Goal: Find specific page/section: Find specific page/section

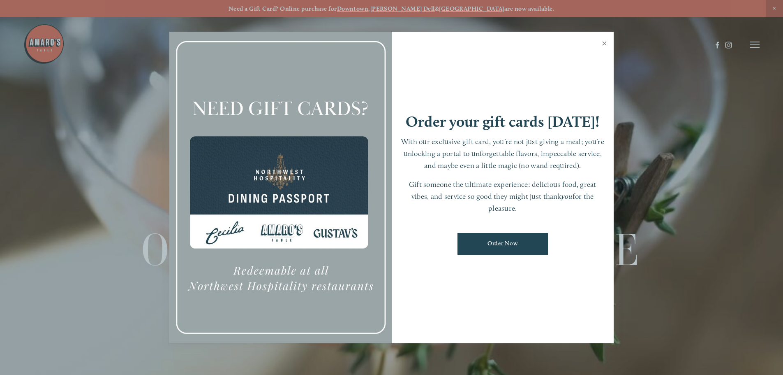
click at [604, 44] on link "Close" at bounding box center [605, 44] width 16 height 23
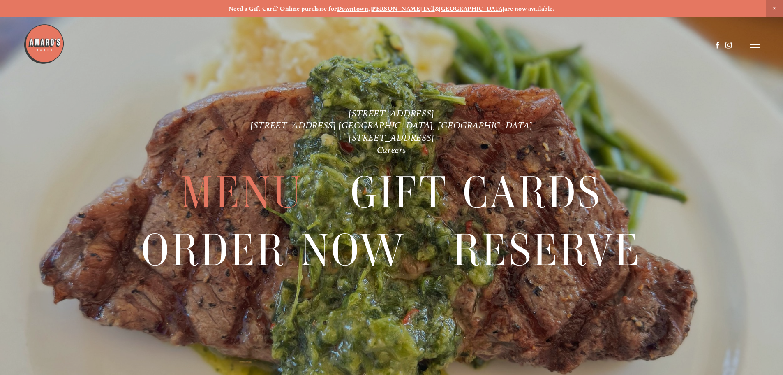
click at [252, 199] on span "Menu" at bounding box center [242, 192] width 123 height 57
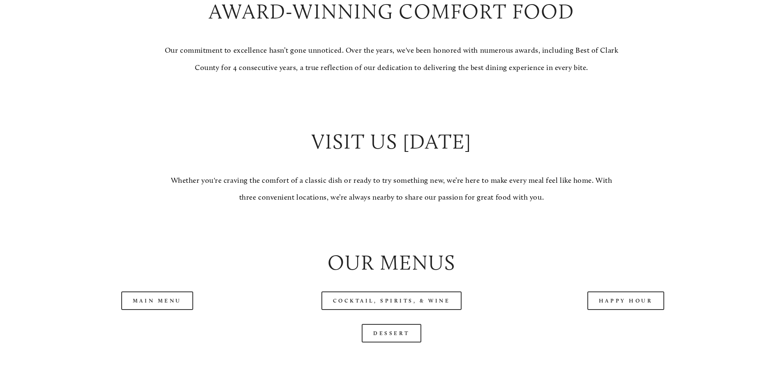
scroll to position [822, 0]
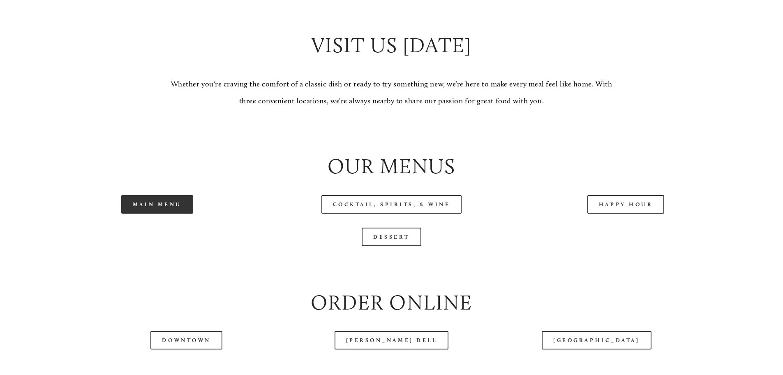
click at [178, 213] on link "Main Menu" at bounding box center [157, 204] width 72 height 19
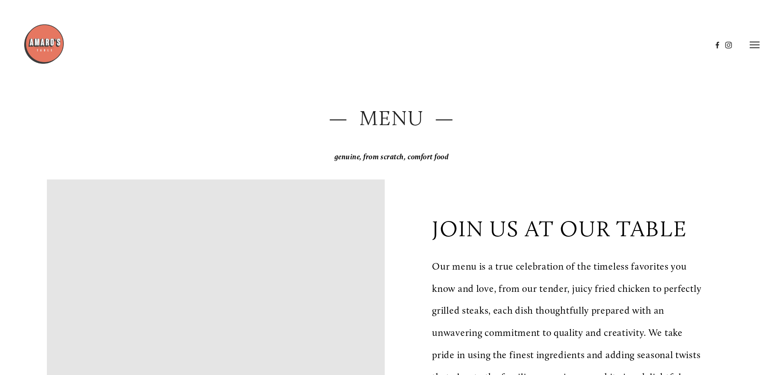
scroll to position [0, 0]
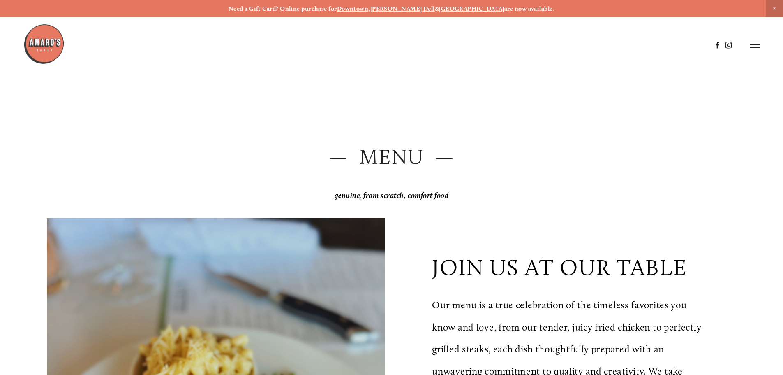
click at [756, 46] on icon at bounding box center [755, 44] width 10 height 7
click at [638, 42] on span "Visit" at bounding box center [644, 45] width 14 height 8
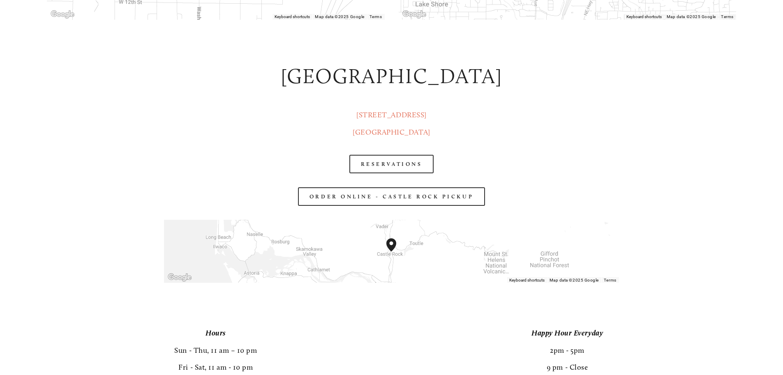
scroll to position [1480, 0]
